Goal: Task Accomplishment & Management: Manage account settings

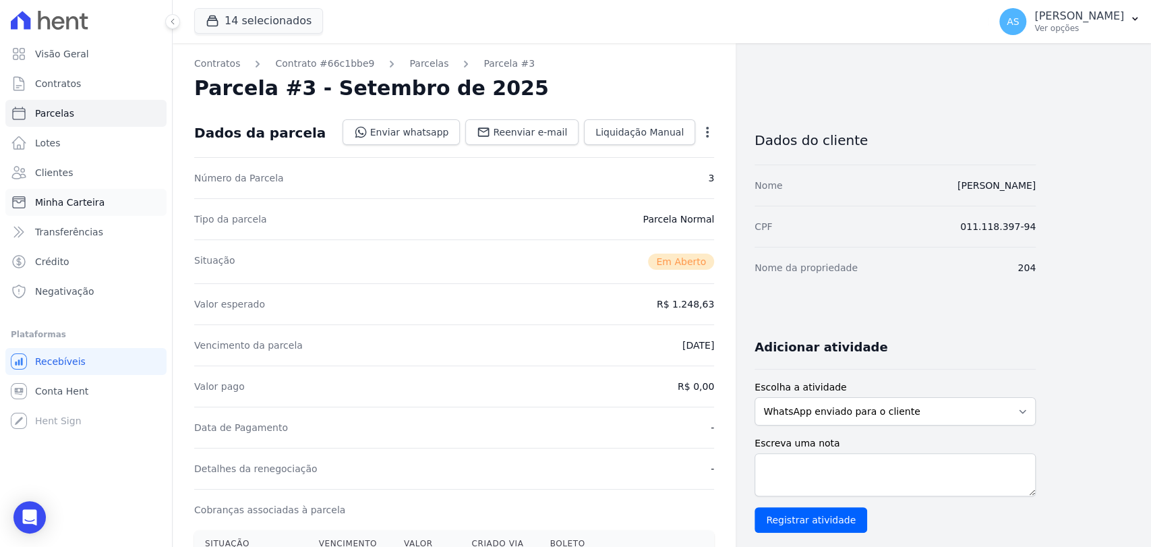
click at [61, 205] on span "Minha Carteira" at bounding box center [69, 201] width 69 height 13
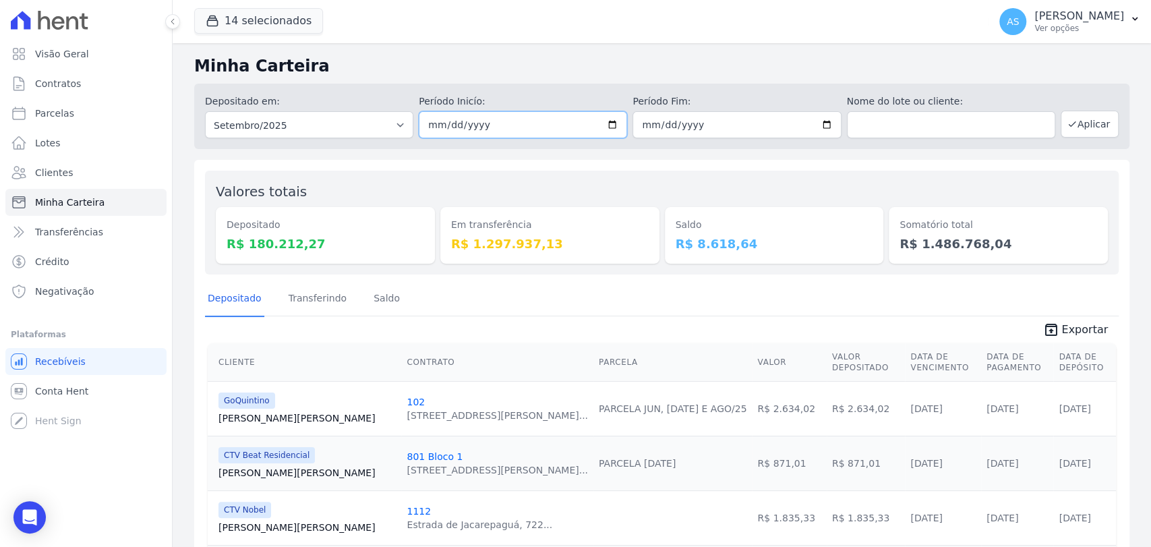
click at [607, 122] on input "2025-09-01" at bounding box center [523, 124] width 208 height 27
type input "[DATE]"
click at [818, 123] on input "2025-09-30" at bounding box center [736, 124] width 208 height 27
type input "[DATE]"
click at [1095, 121] on button "Aplicar" at bounding box center [1089, 124] width 58 height 27
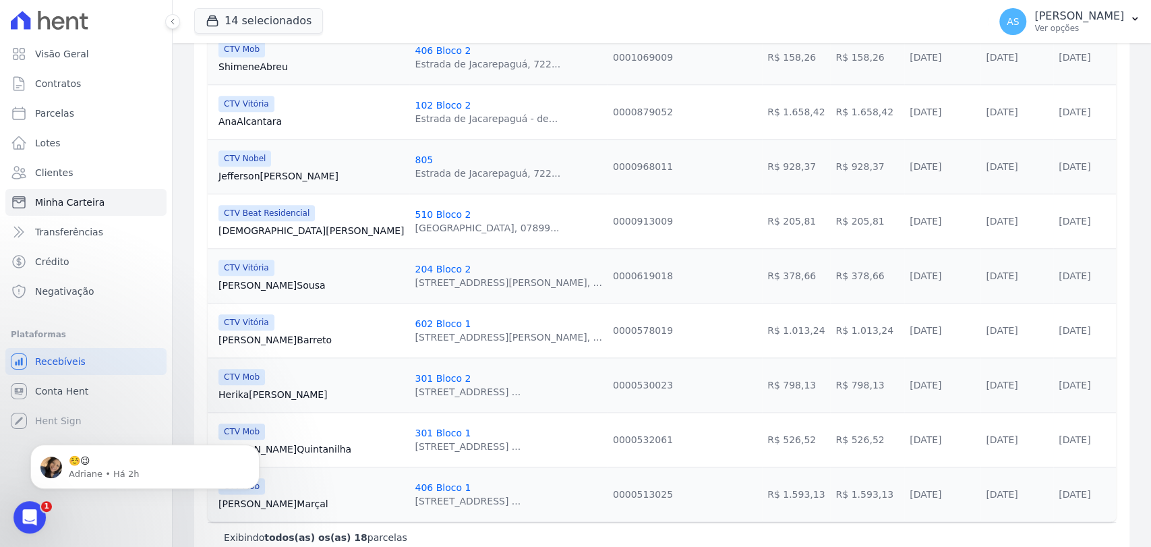
scroll to position [859, 0]
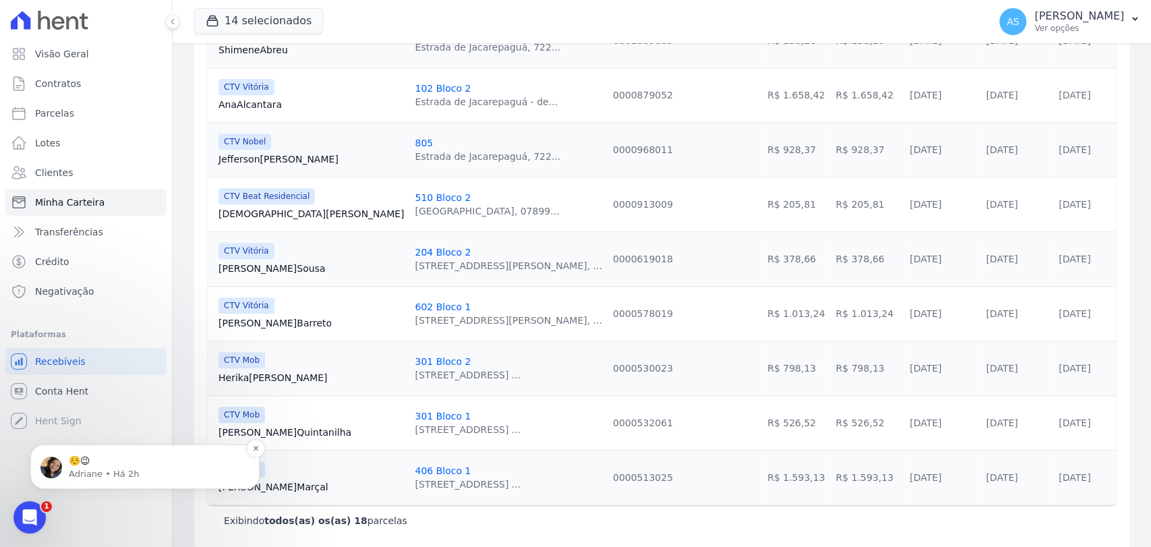
click at [92, 467] on div "☺️😉" at bounding box center [156, 461] width 178 height 18
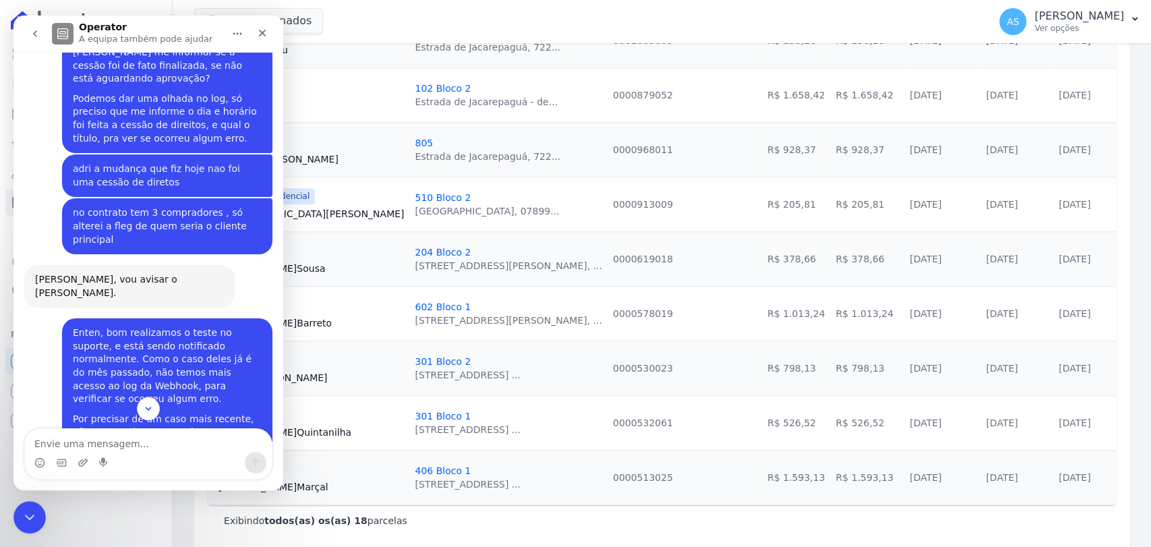
scroll to position [12683, 0]
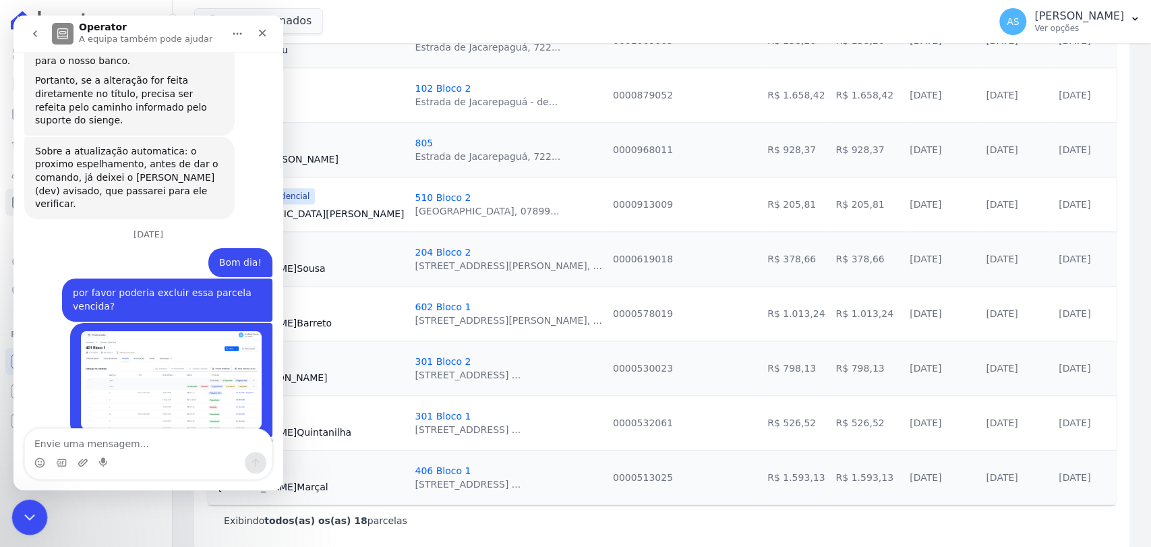
click at [16, 511] on div "Fechar mensagem da Intercom" at bounding box center [27, 515] width 32 height 32
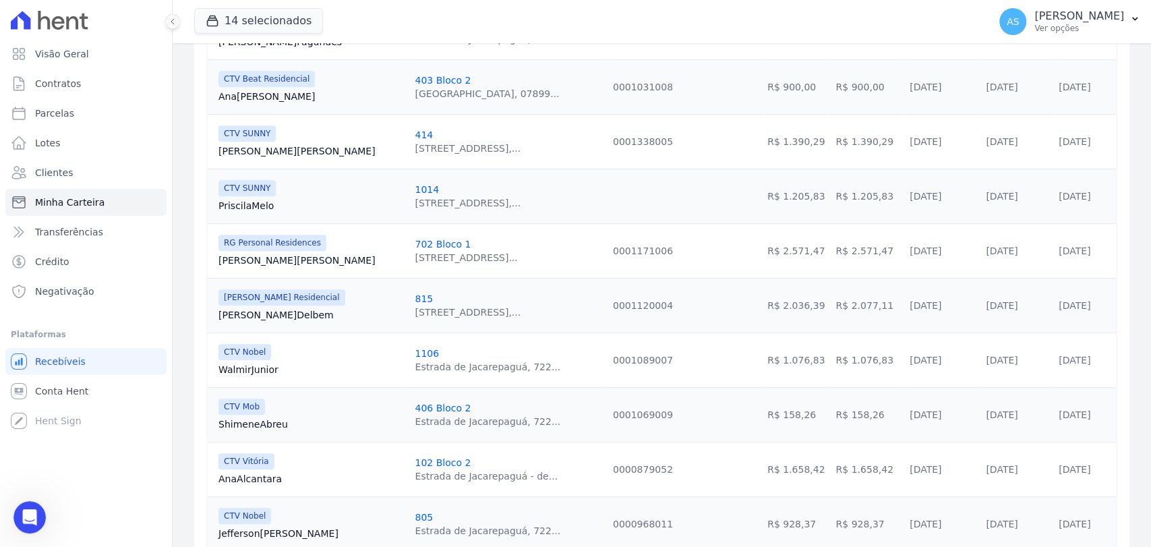
scroll to position [111, 0]
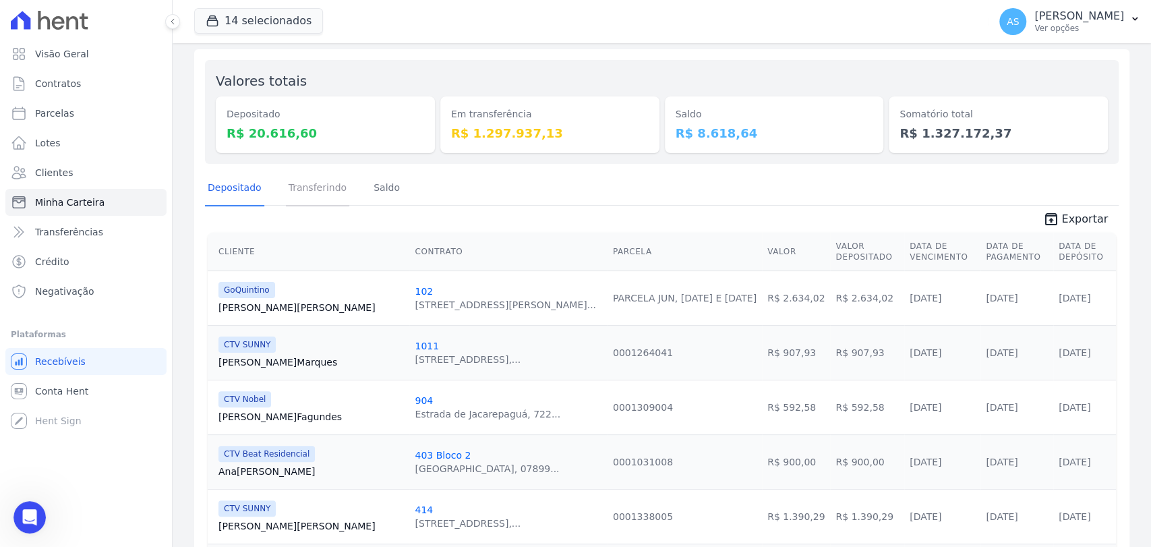
click at [296, 185] on link "Transferindo" at bounding box center [318, 188] width 64 height 35
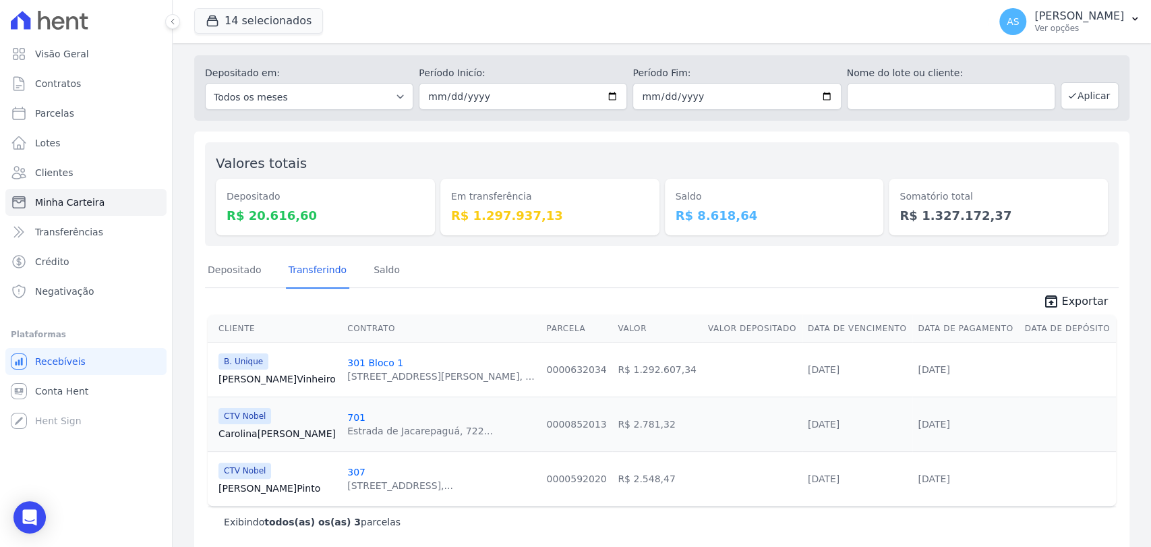
scroll to position [42, 0]
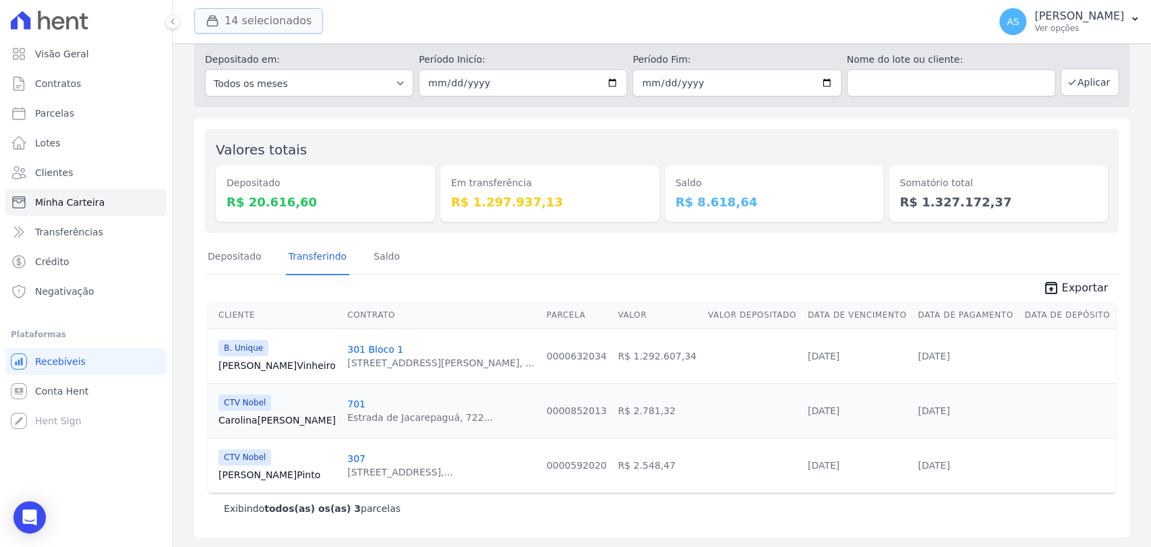
click at [268, 23] on button "14 selecionados" at bounding box center [258, 21] width 129 height 26
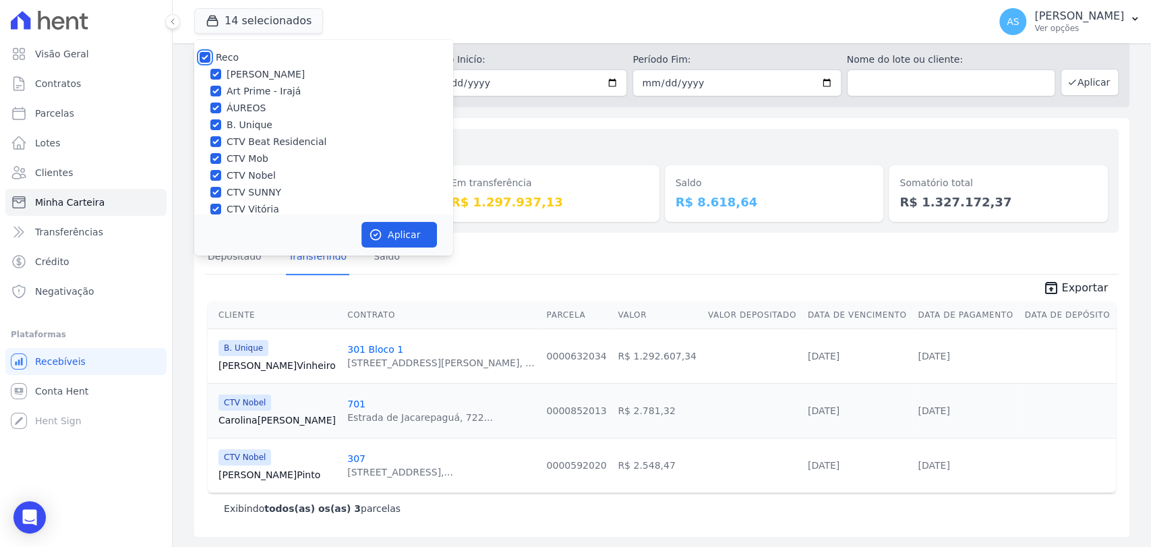
click at [202, 57] on input "Reco" at bounding box center [205, 57] width 11 height 11
checkbox input "false"
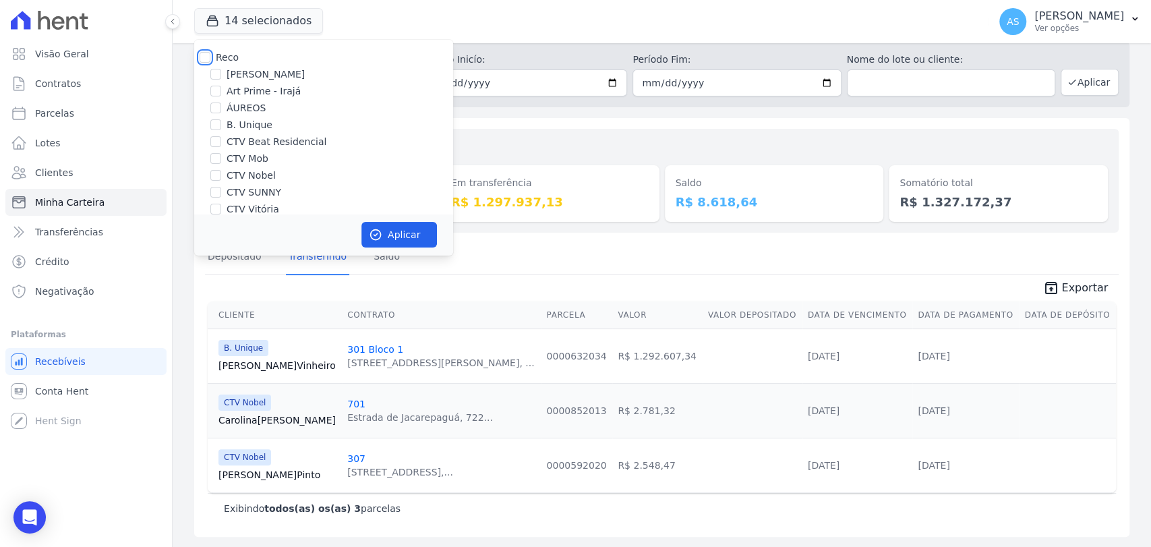
checkbox input "false"
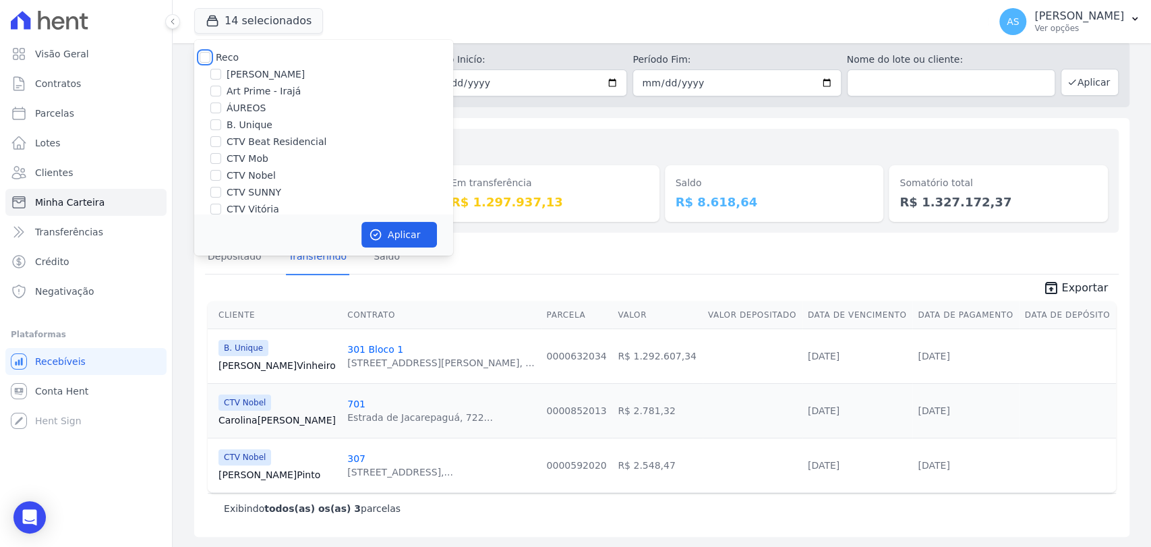
checkbox input "false"
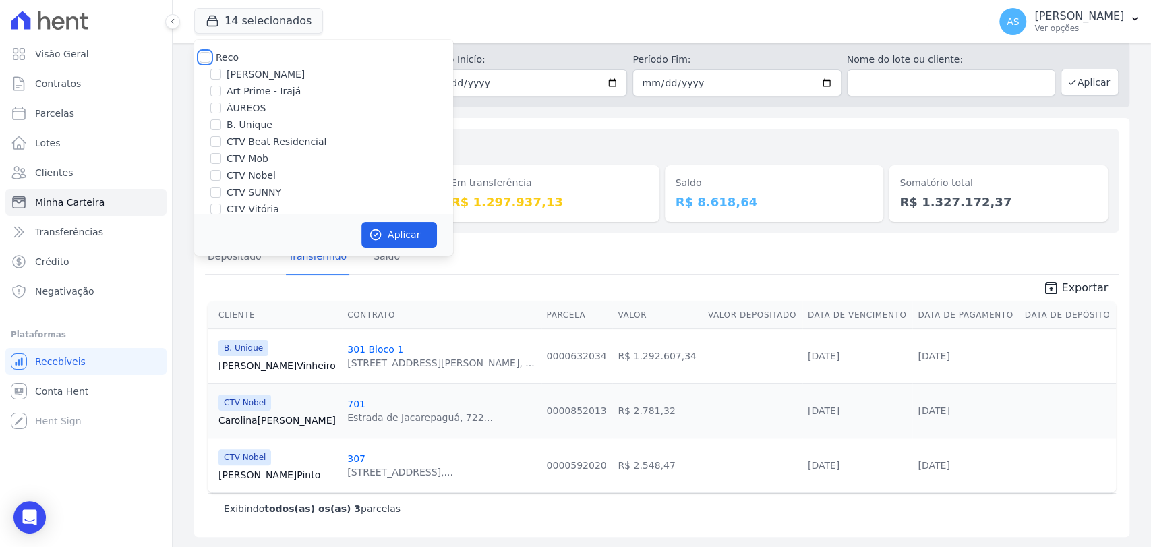
checkbox input "false"
click at [251, 129] on label "B. Unique" at bounding box center [249, 125] width 46 height 14
click at [221, 129] on input "B. Unique" at bounding box center [215, 124] width 11 height 11
checkbox input "true"
click at [394, 237] on button "Aplicar" at bounding box center [398, 235] width 75 height 26
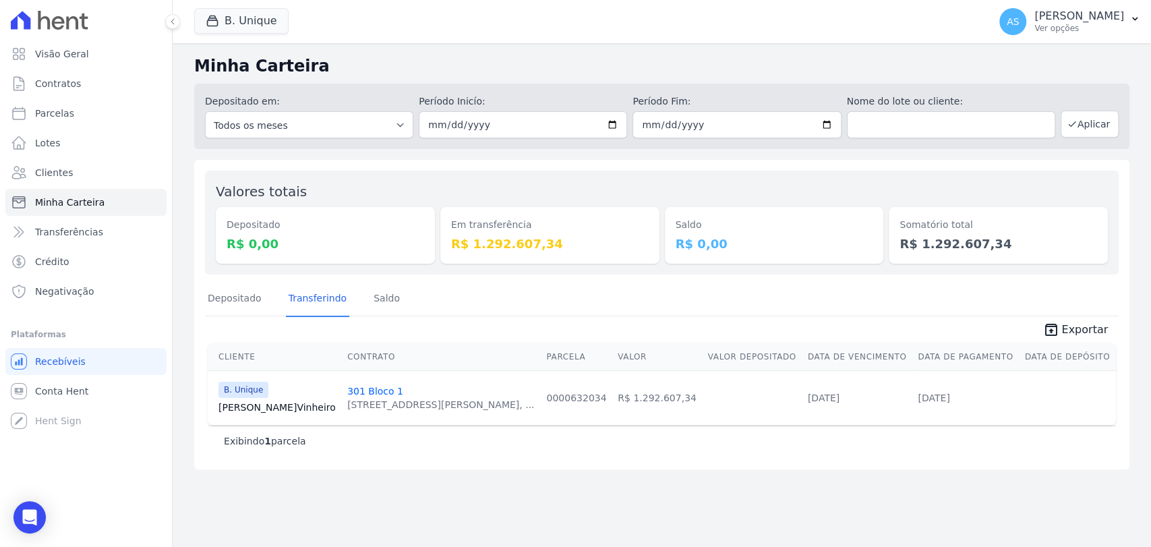
click at [689, 470] on div "Minha Carteira Depositado em: Todos os meses Maio/2023 Junho/2023 Julho/2023 Ag…" at bounding box center [662, 295] width 978 height 504
click at [219, 15] on div "button" at bounding box center [215, 20] width 19 height 13
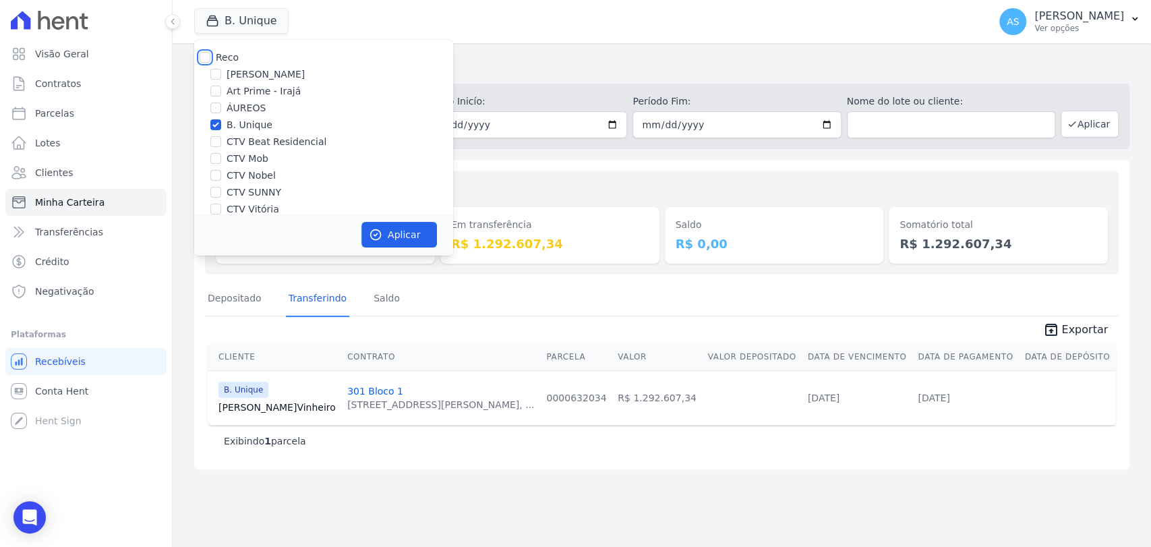
click at [205, 53] on input "Reco" at bounding box center [205, 57] width 11 height 11
checkbox input "true"
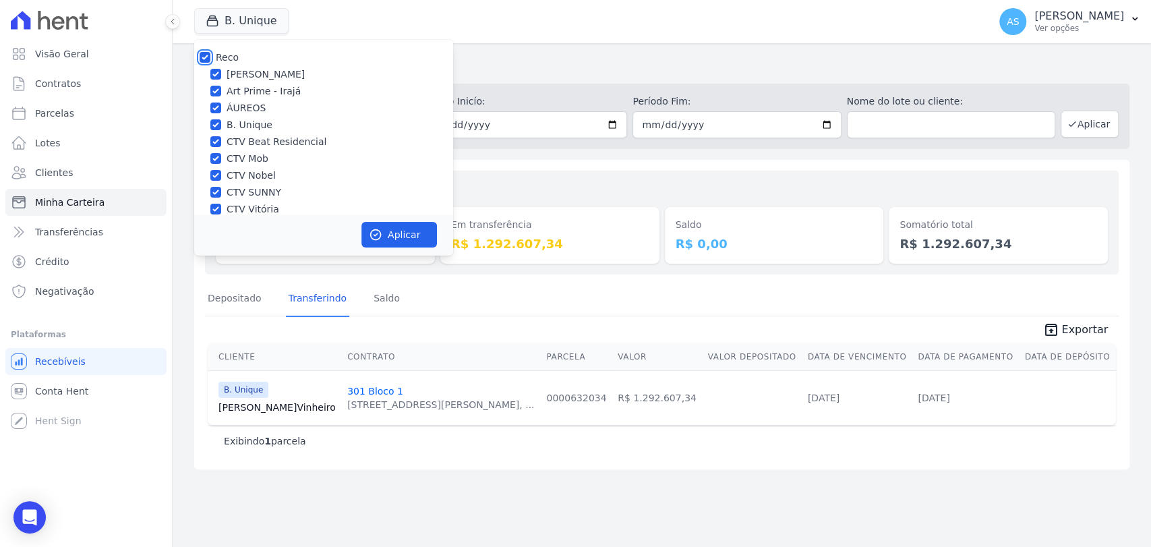
checkbox input "true"
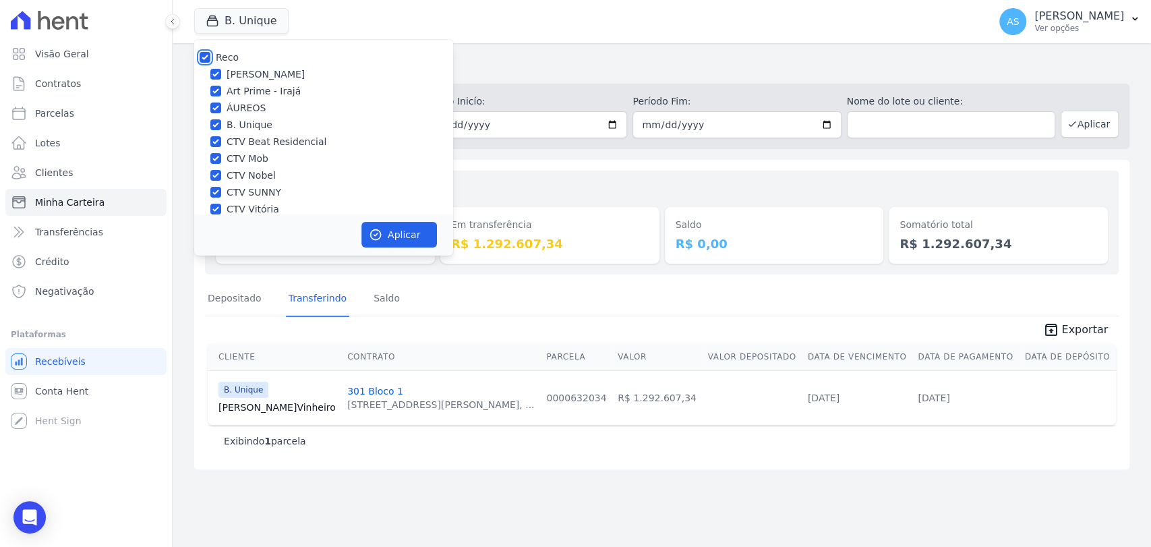
checkbox input "true"
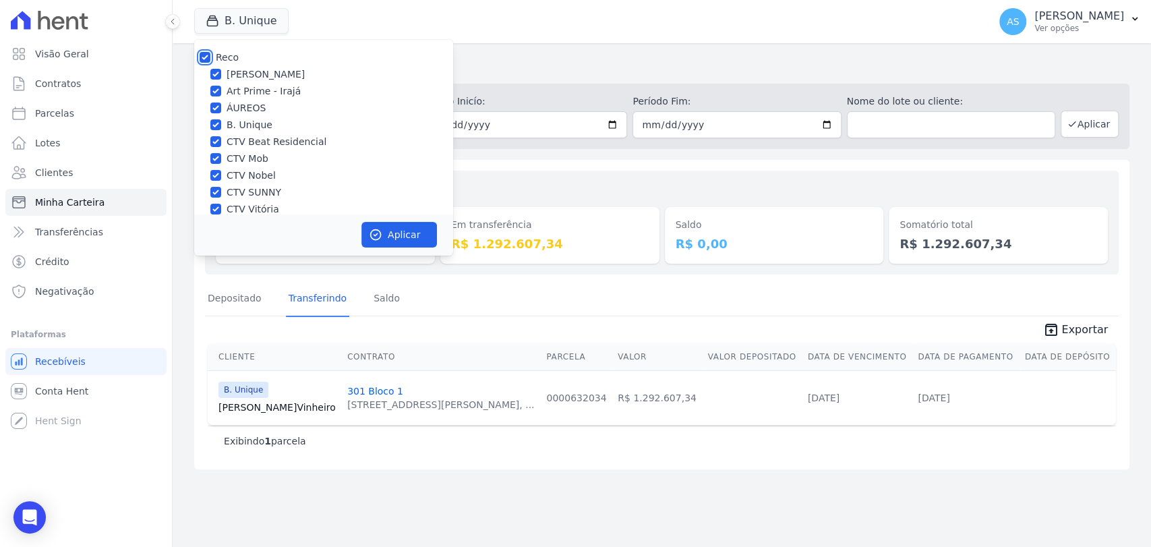
scroll to position [128, 0]
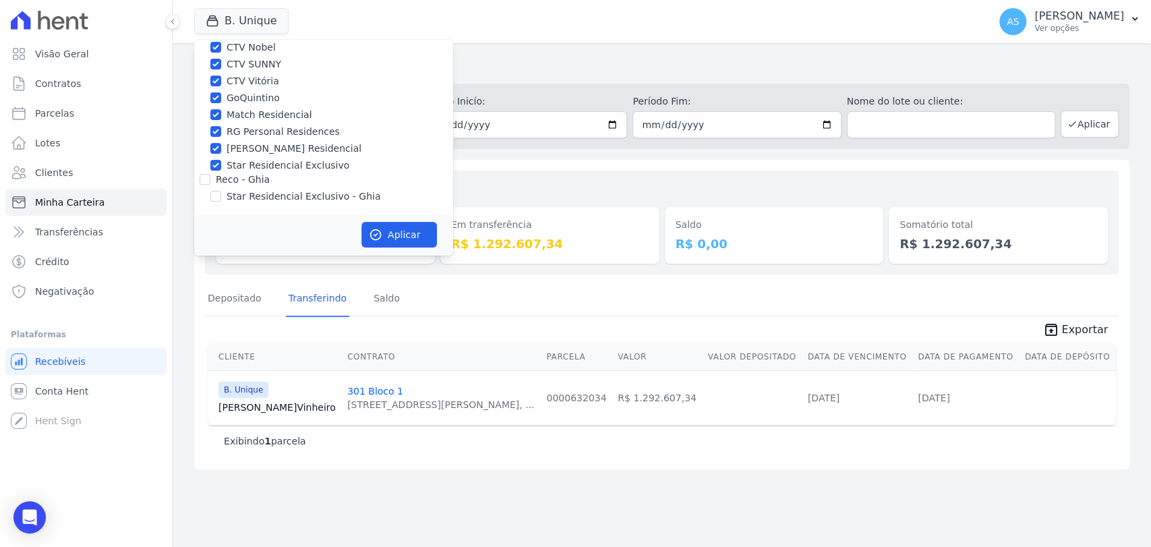
click at [222, 201] on div "Star Residencial Exclusivo - Ghia" at bounding box center [323, 196] width 259 height 14
click at [218, 197] on input "Star Residencial Exclusivo - Ghia" at bounding box center [215, 196] width 11 height 11
checkbox input "true"
click at [376, 228] on icon "button" at bounding box center [375, 234] width 13 height 13
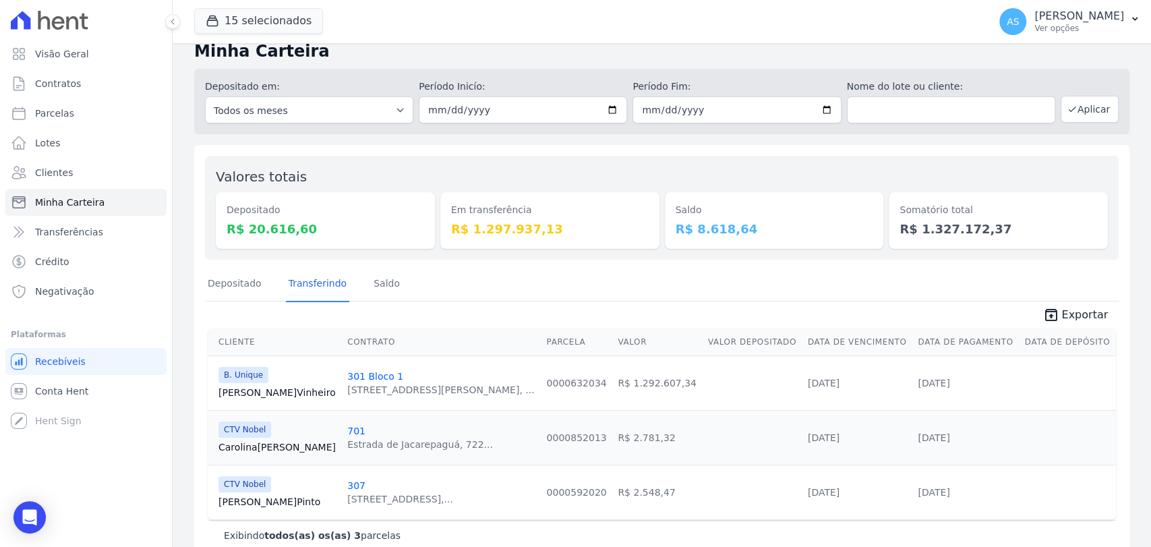
scroll to position [0, 0]
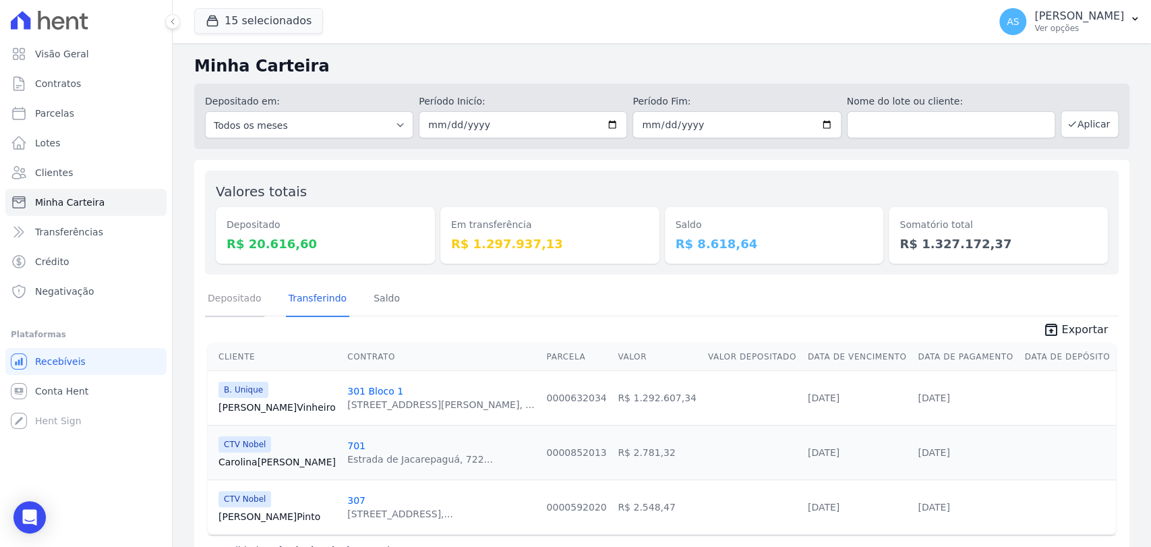
click at [216, 300] on link "Depositado" at bounding box center [234, 299] width 59 height 35
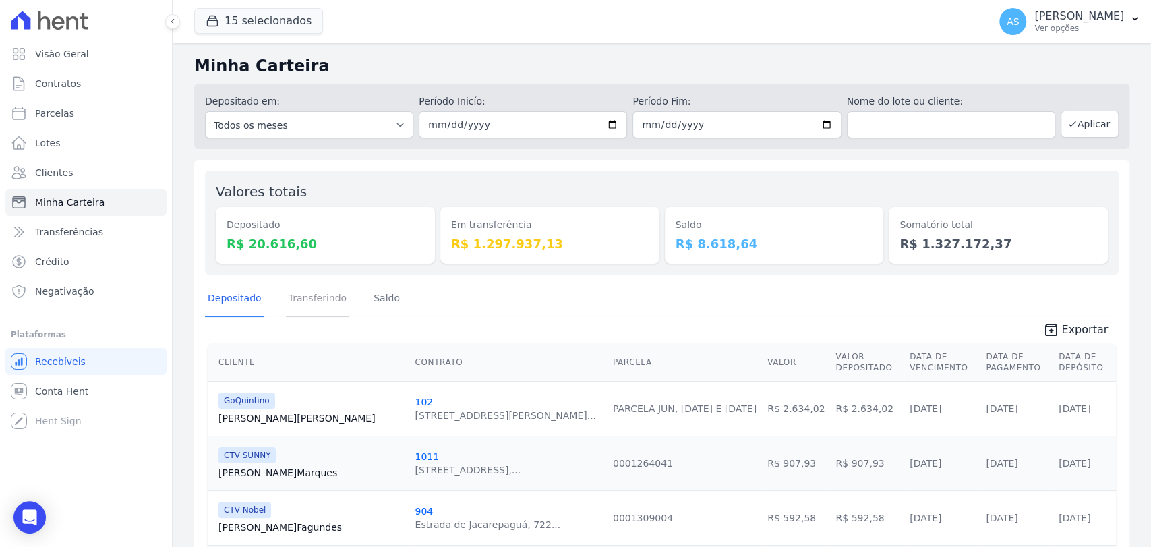
click at [313, 303] on link "Transferindo" at bounding box center [318, 299] width 64 height 35
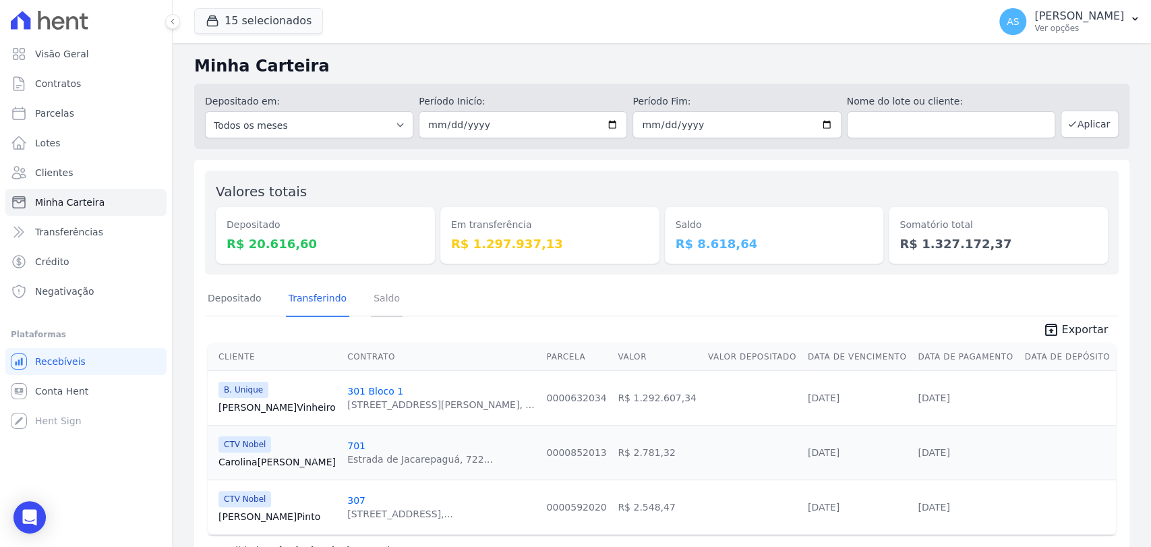
click at [371, 303] on link "Saldo" at bounding box center [387, 299] width 32 height 35
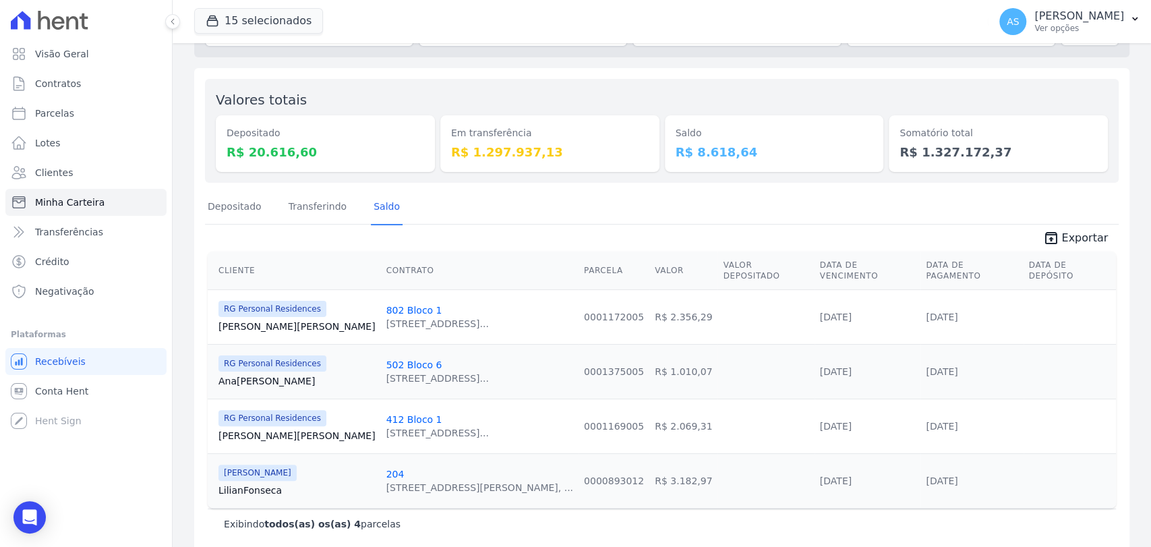
scroll to position [96, 0]
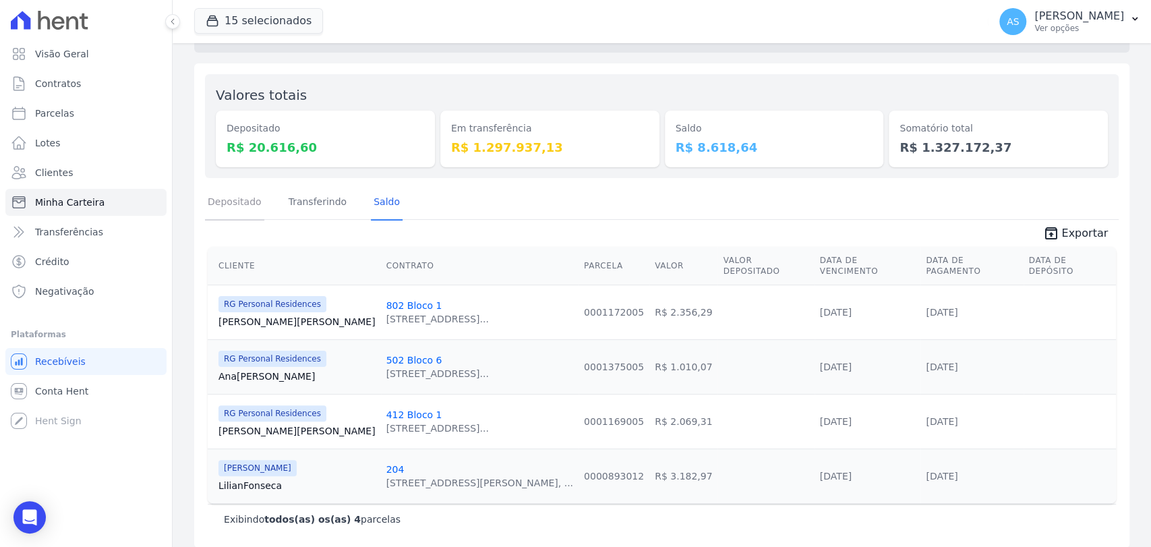
click at [227, 201] on link "Depositado" at bounding box center [234, 202] width 59 height 35
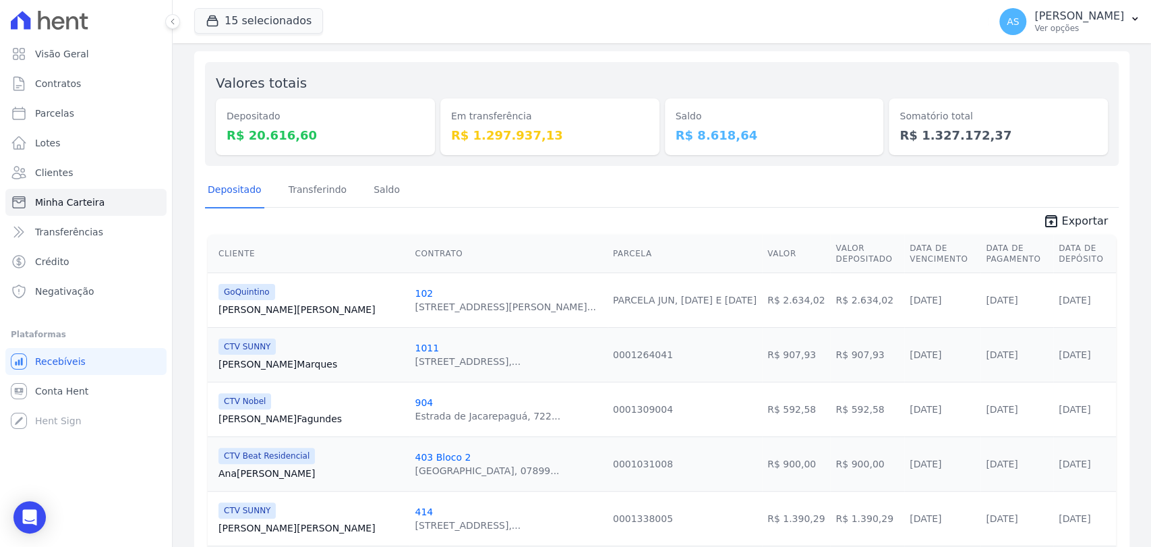
scroll to position [75, 0]
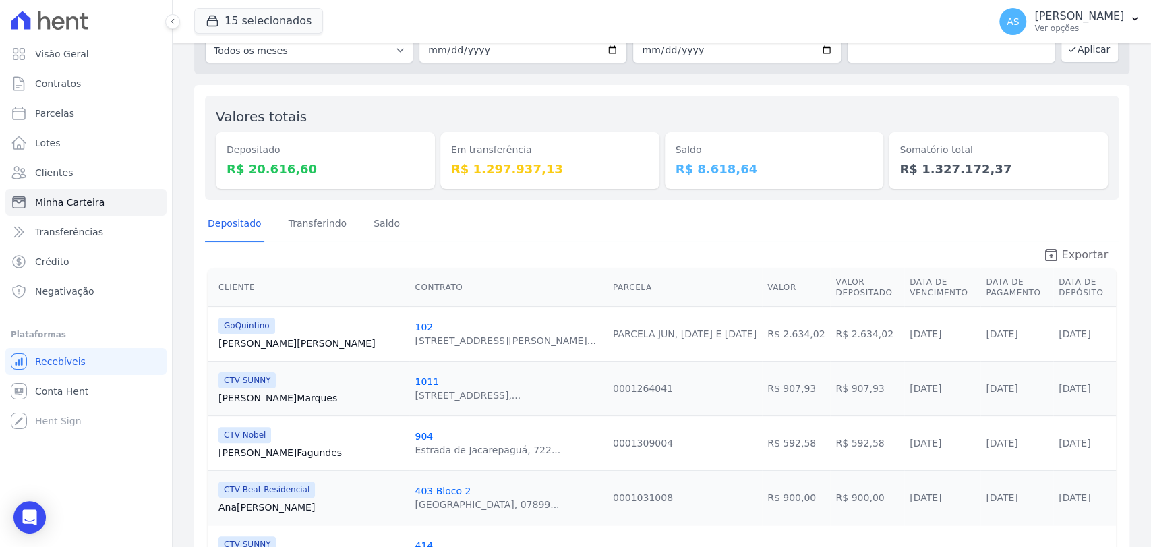
click at [1080, 256] on span "Exportar" at bounding box center [1084, 255] width 47 height 16
